Goal: Information Seeking & Learning: Find specific fact

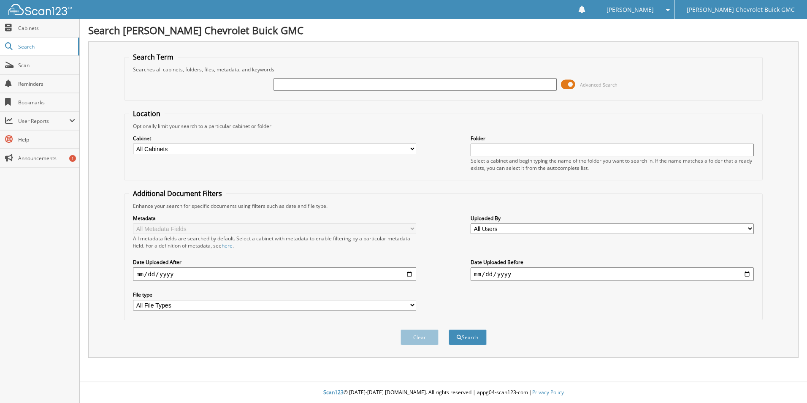
click at [563, 83] on span at bounding box center [568, 84] width 14 height 13
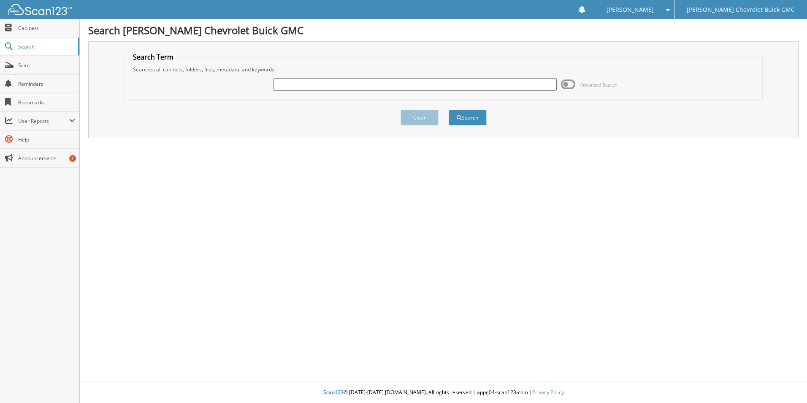
click at [480, 74] on div "Advanced Search" at bounding box center [444, 84] width 630 height 23
click at [477, 80] on input "text" at bounding box center [415, 84] width 283 height 13
type input "58534"
click at [449, 110] on button "Search" at bounding box center [468, 118] width 38 height 16
